Goal: Task Accomplishment & Management: Use online tool/utility

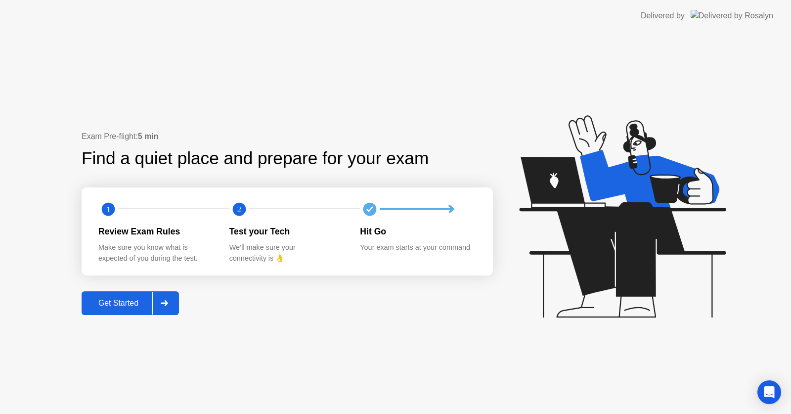
click at [128, 307] on div "Get Started" at bounding box center [118, 302] width 68 height 9
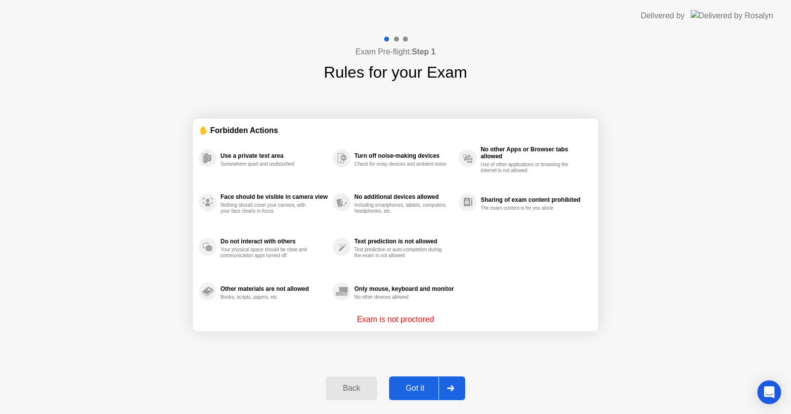
click at [424, 392] on div "Got it" at bounding box center [415, 387] width 46 height 9
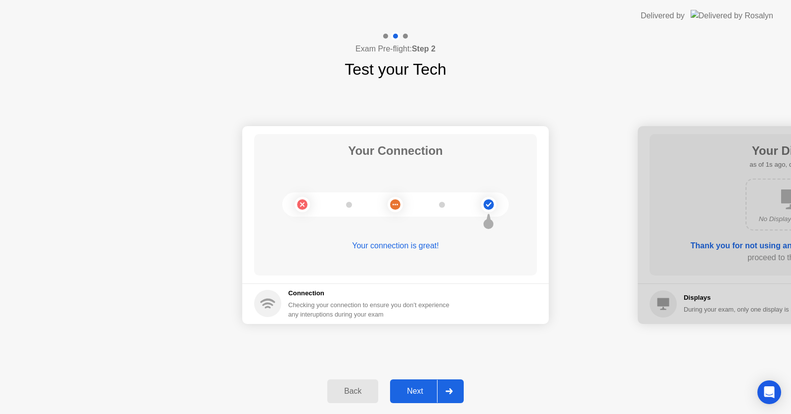
click at [424, 393] on div "Next" at bounding box center [415, 390] width 44 height 9
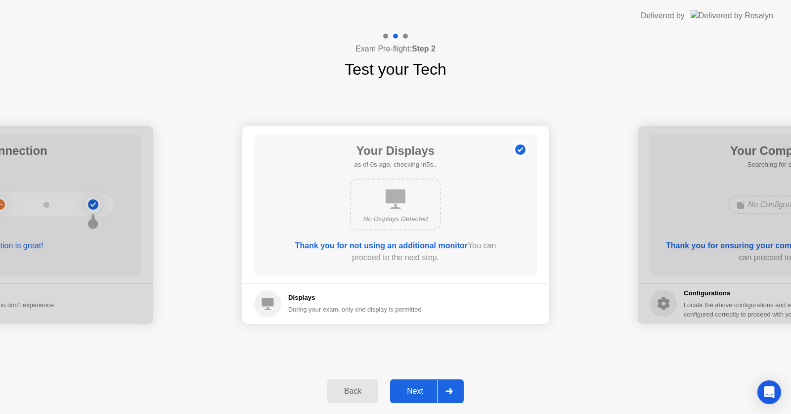
click at [424, 393] on div "Next" at bounding box center [415, 390] width 44 height 9
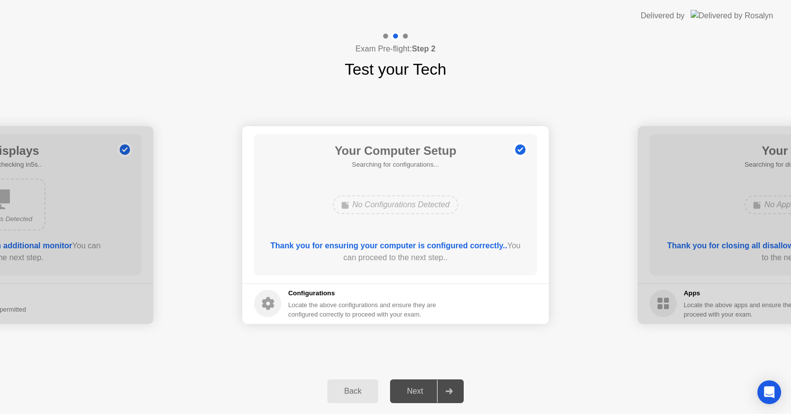
click at [424, 393] on div "Next" at bounding box center [415, 390] width 44 height 9
click at [407, 395] on div "Next" at bounding box center [415, 390] width 44 height 9
click at [418, 390] on div "Next" at bounding box center [415, 390] width 44 height 9
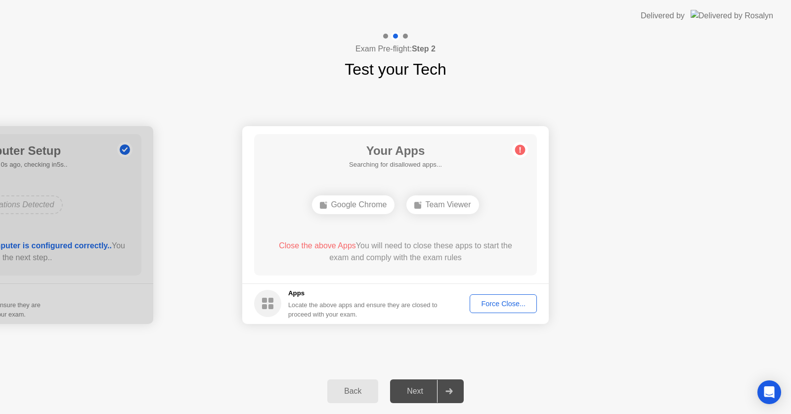
click at [504, 304] on div "Force Close..." at bounding box center [503, 303] width 60 height 8
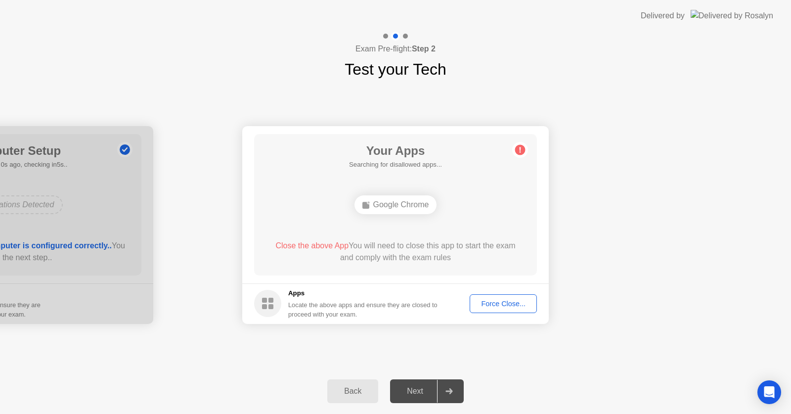
click at [508, 301] on div "Force Close..." at bounding box center [503, 303] width 60 height 8
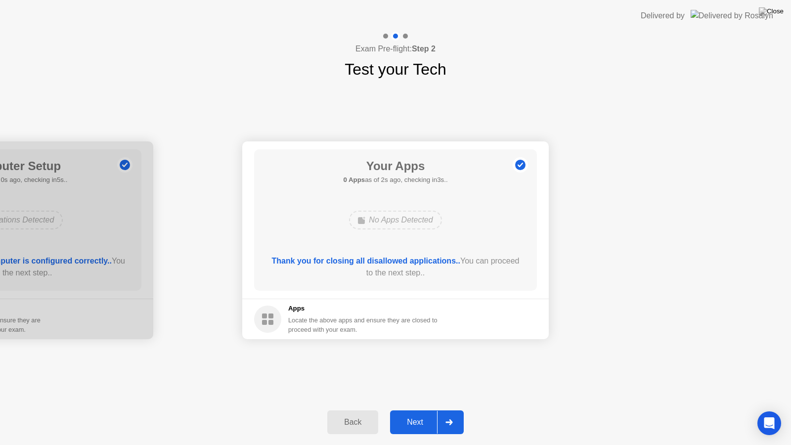
click at [423, 411] on button "Next" at bounding box center [427, 422] width 74 height 24
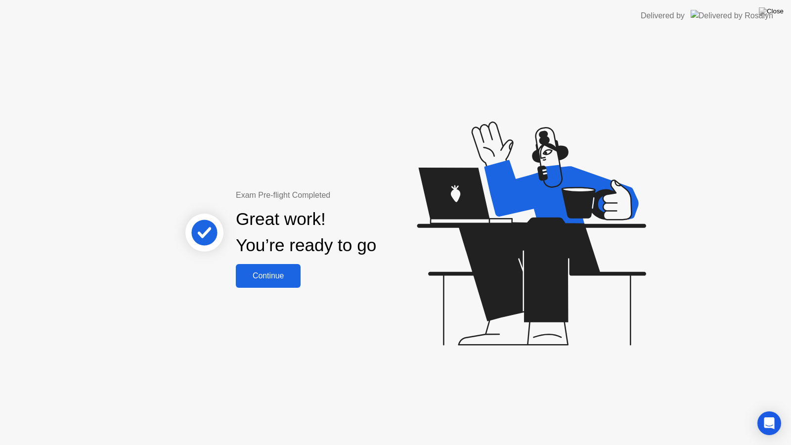
click at [282, 282] on button "Continue" at bounding box center [268, 276] width 65 height 24
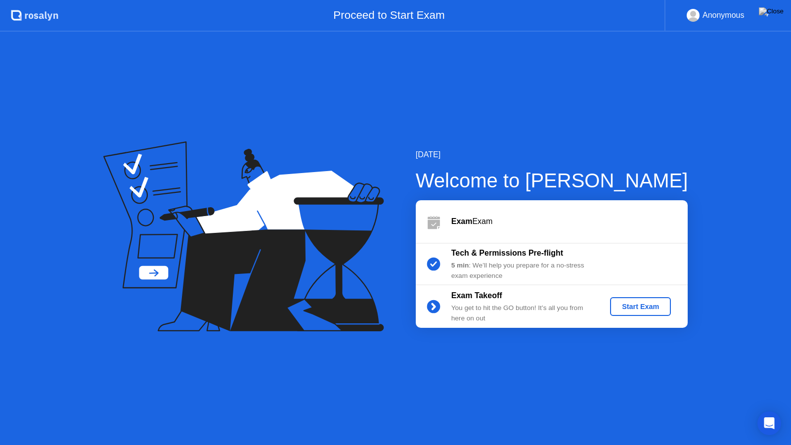
click at [648, 304] on div "Start Exam" at bounding box center [640, 306] width 53 height 8
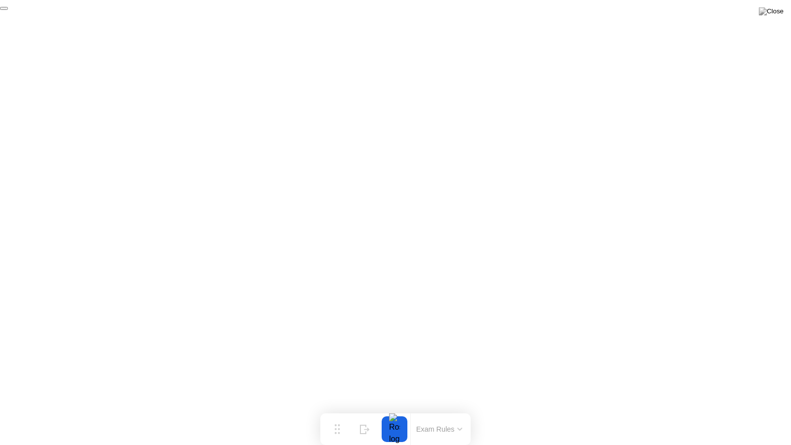
click div "End Proctoring Session"
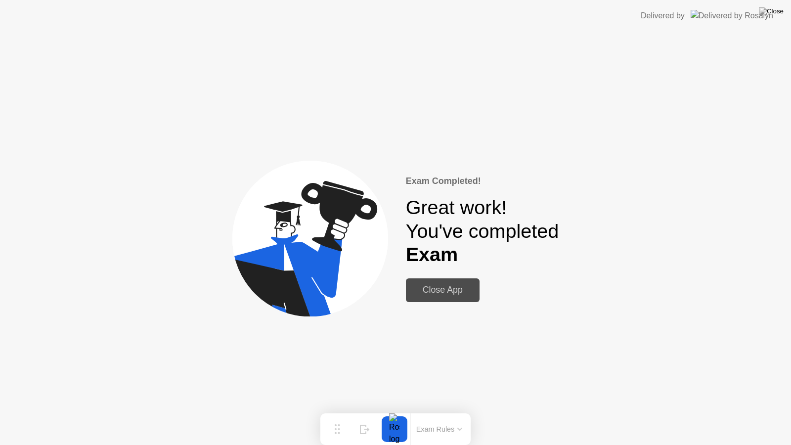
click at [435, 289] on div "Close App" at bounding box center [443, 290] width 68 height 10
click at [445, 292] on div "Close App" at bounding box center [443, 290] width 68 height 10
